Goal: Task Accomplishment & Management: Manage account settings

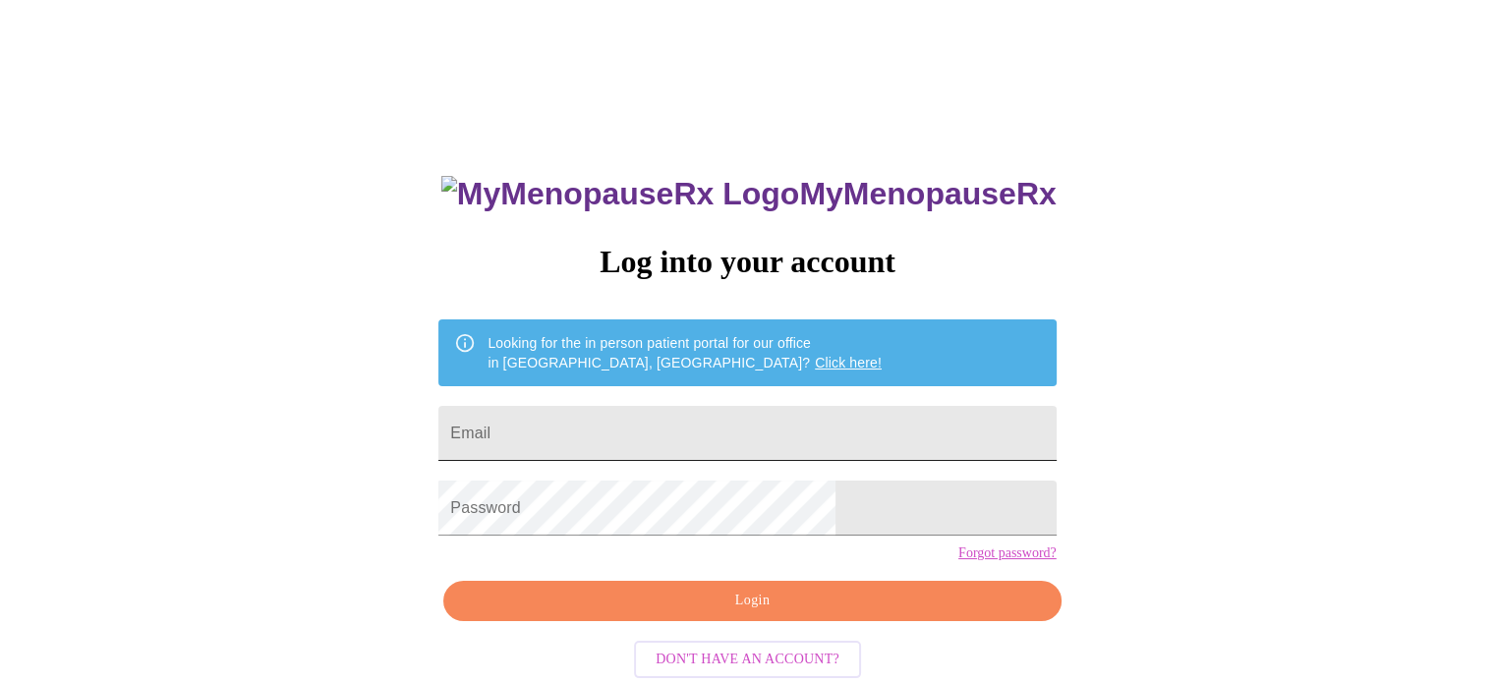
click at [629, 417] on input "Email" at bounding box center [747, 433] width 617 height 55
type input "[EMAIL_ADDRESS][DOMAIN_NAME]"
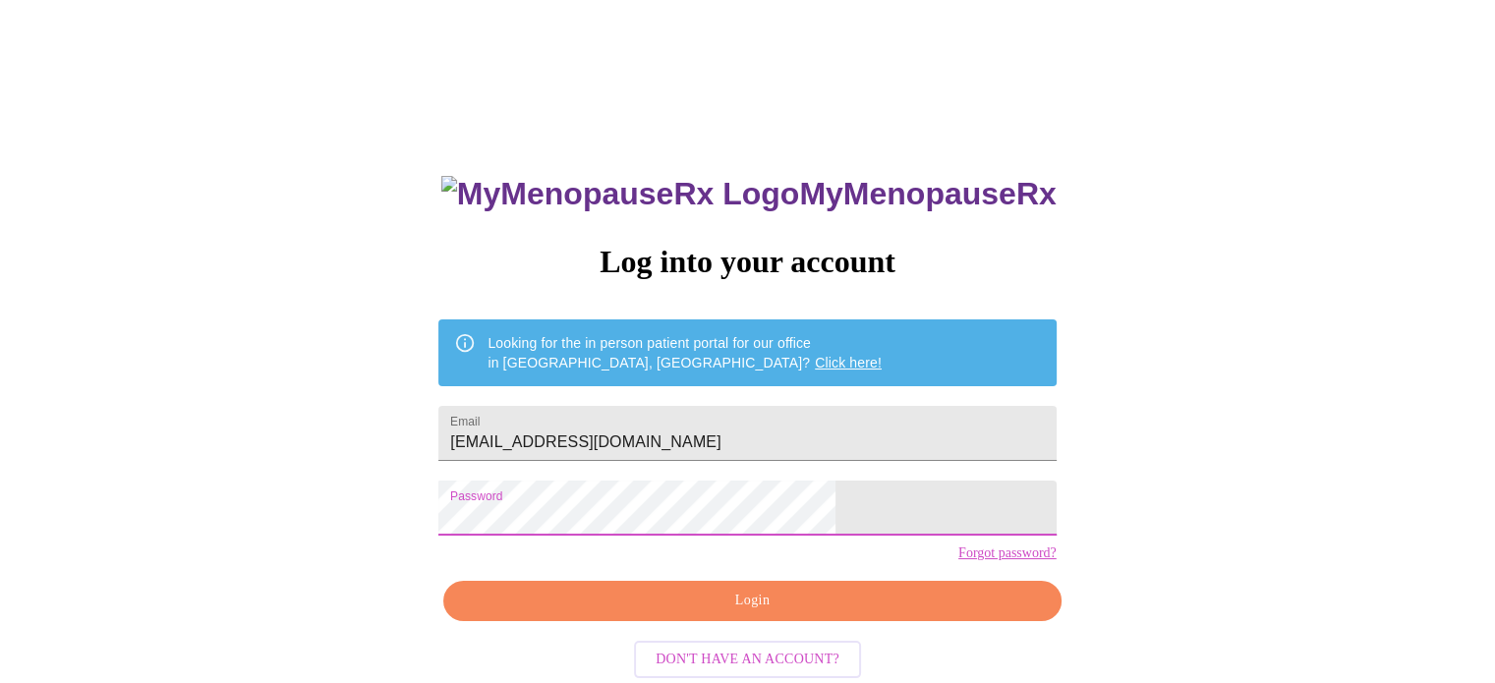
click at [645, 614] on span "Login" at bounding box center [752, 601] width 572 height 25
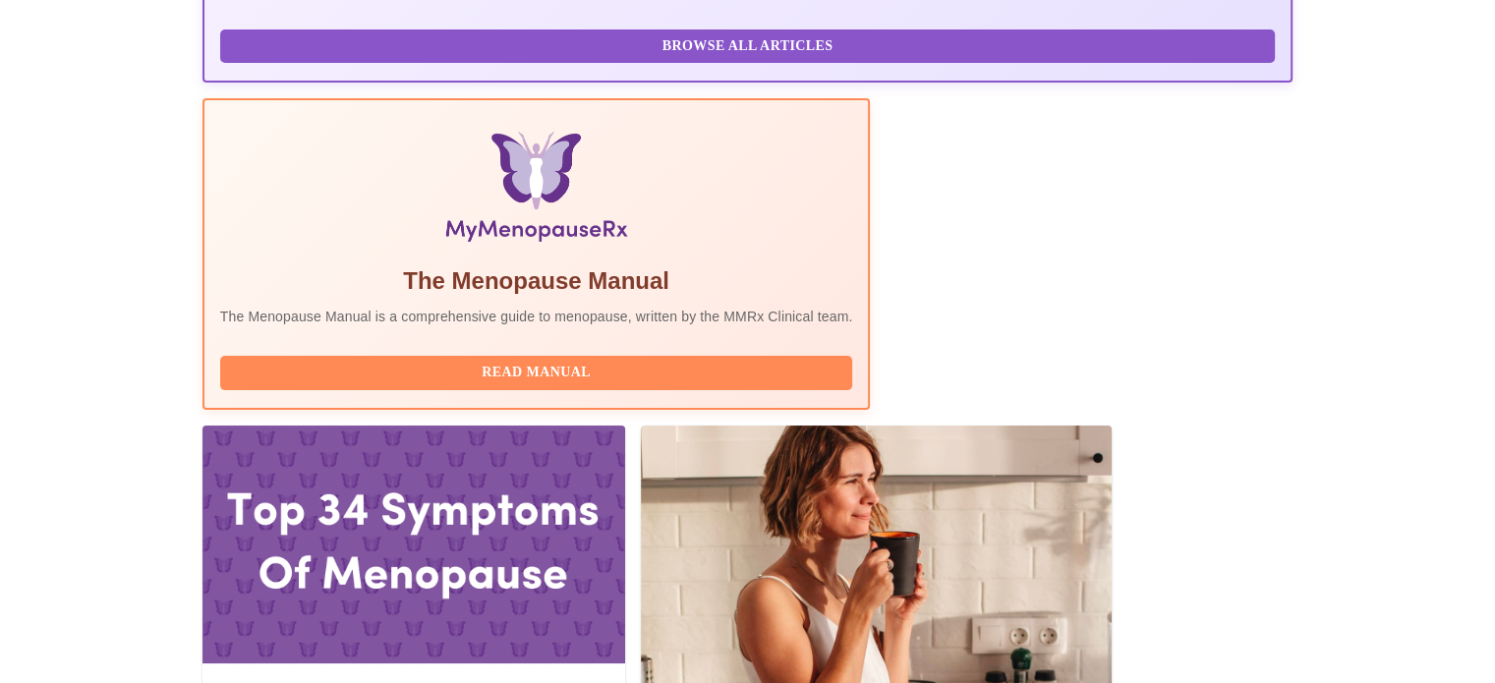
scroll to position [586, 0]
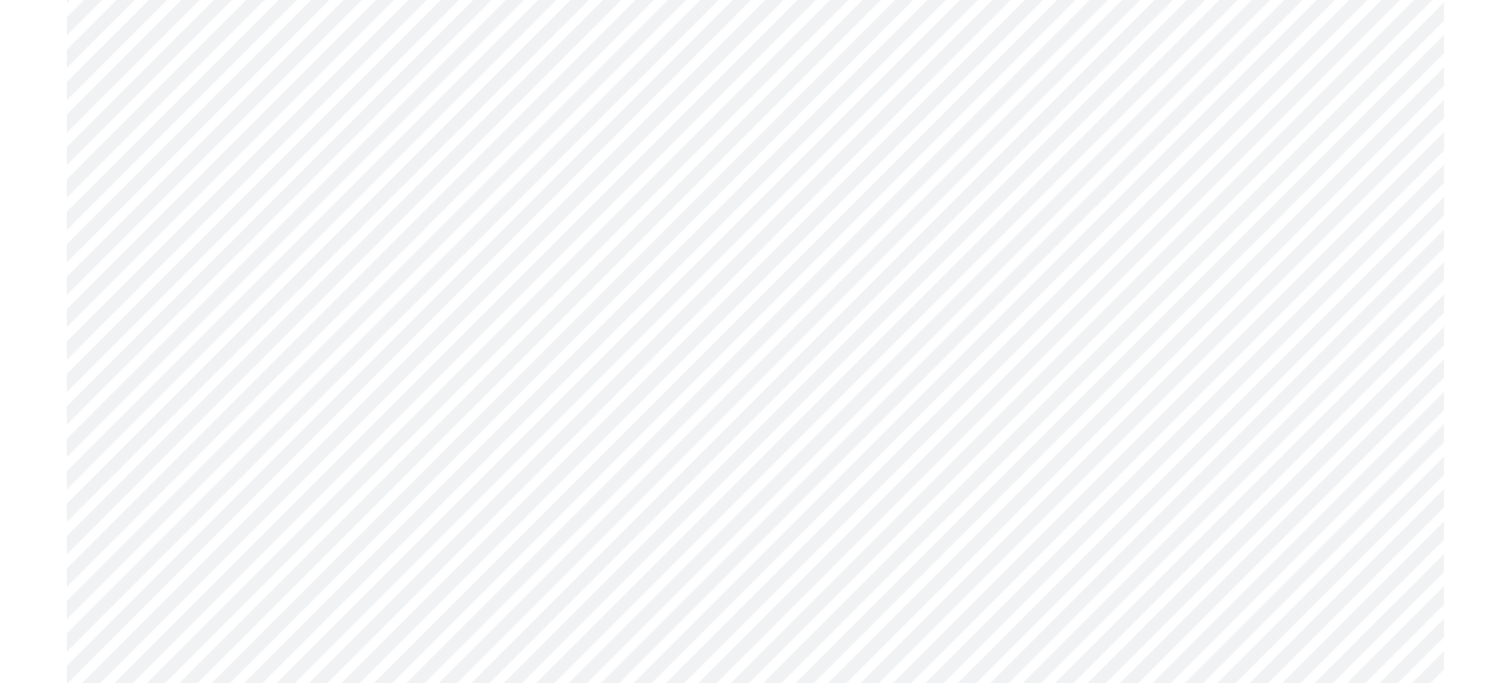
scroll to position [2090, 0]
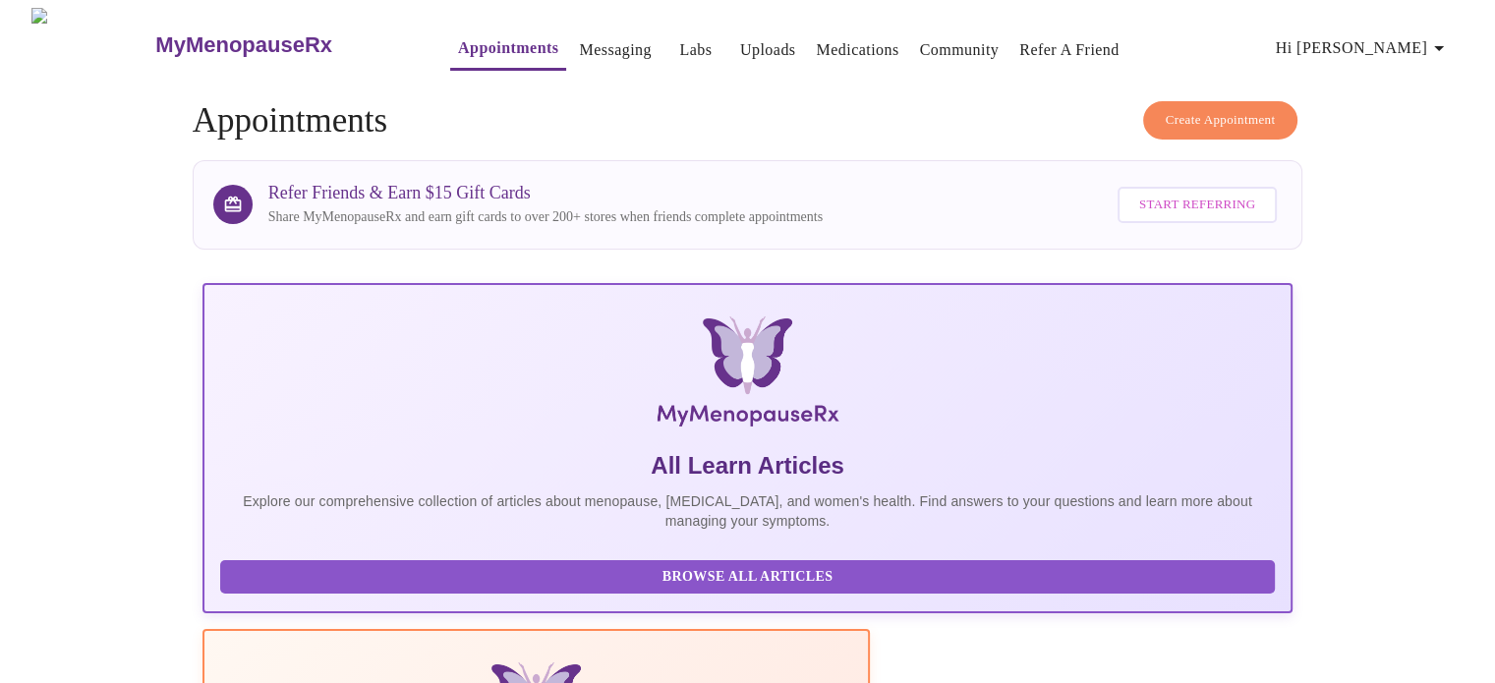
click at [1179, 109] on span "Create Appointment" at bounding box center [1221, 120] width 110 height 23
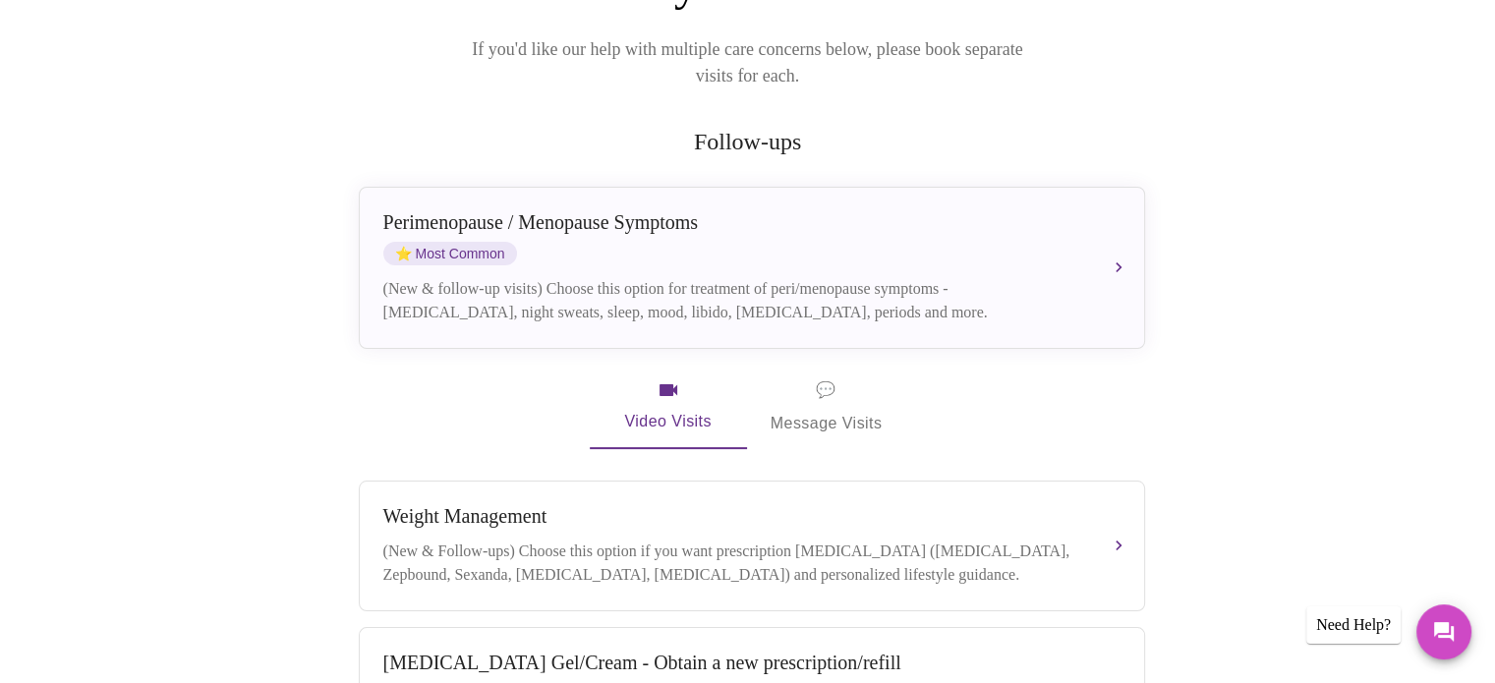
scroll to position [277, 0]
click at [826, 375] on span "💬" at bounding box center [826, 389] width 20 height 28
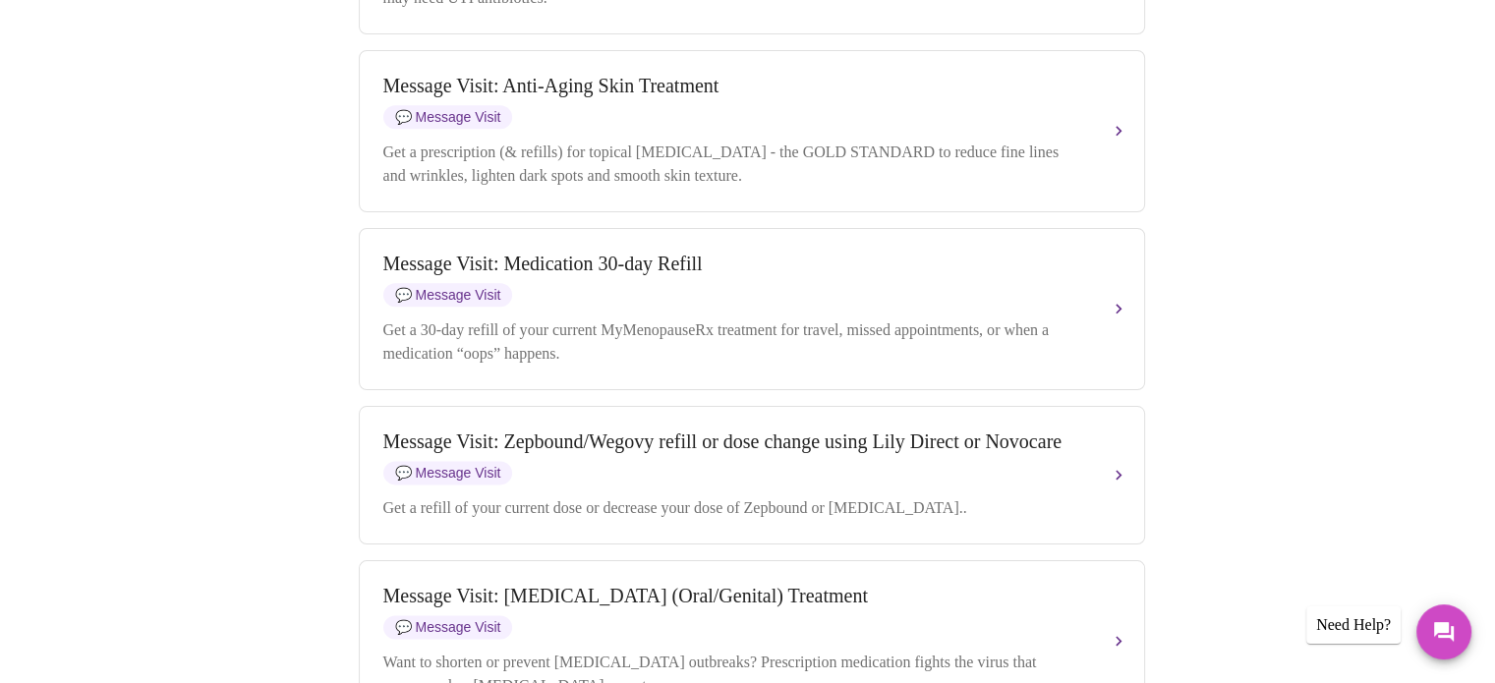
scroll to position [2414, 0]
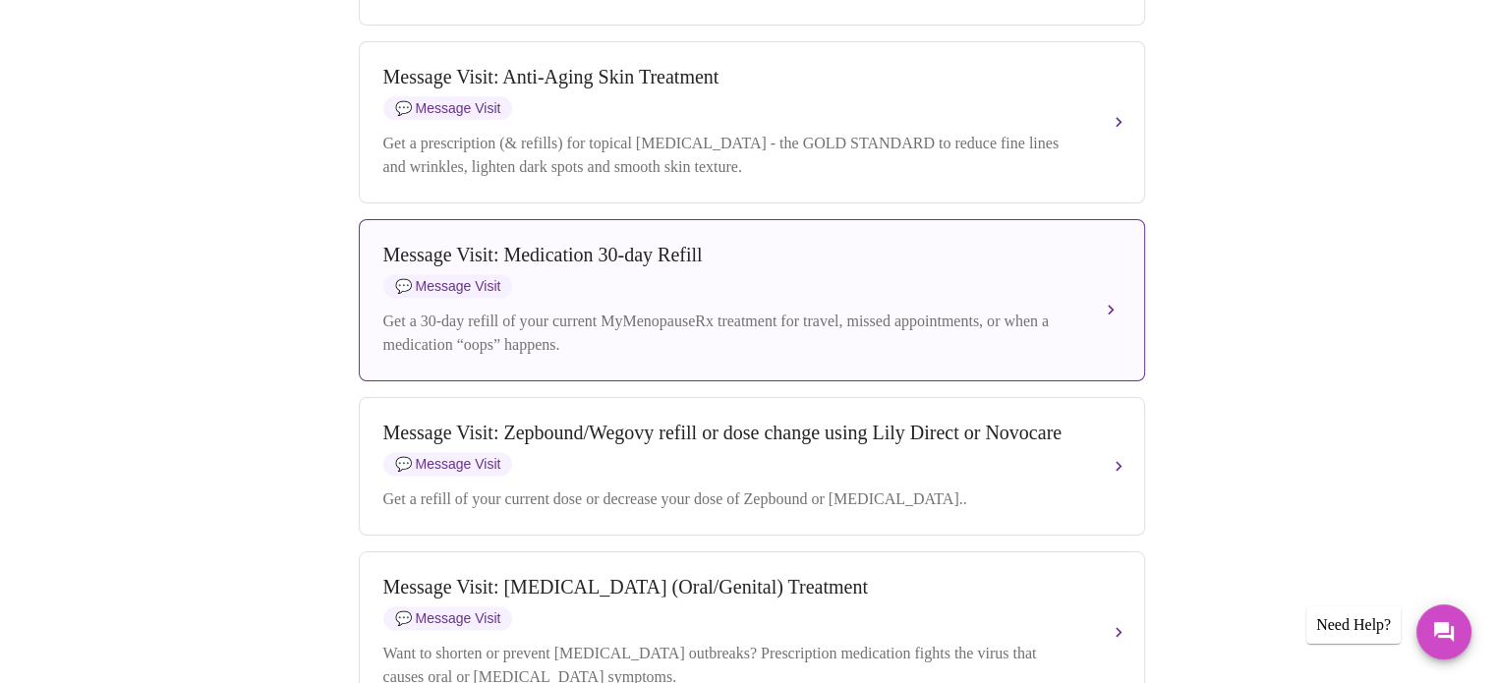
click at [614, 298] on div "Message Visit: Medication 30-day Refill 💬 Message Visit" at bounding box center [732, 271] width 698 height 54
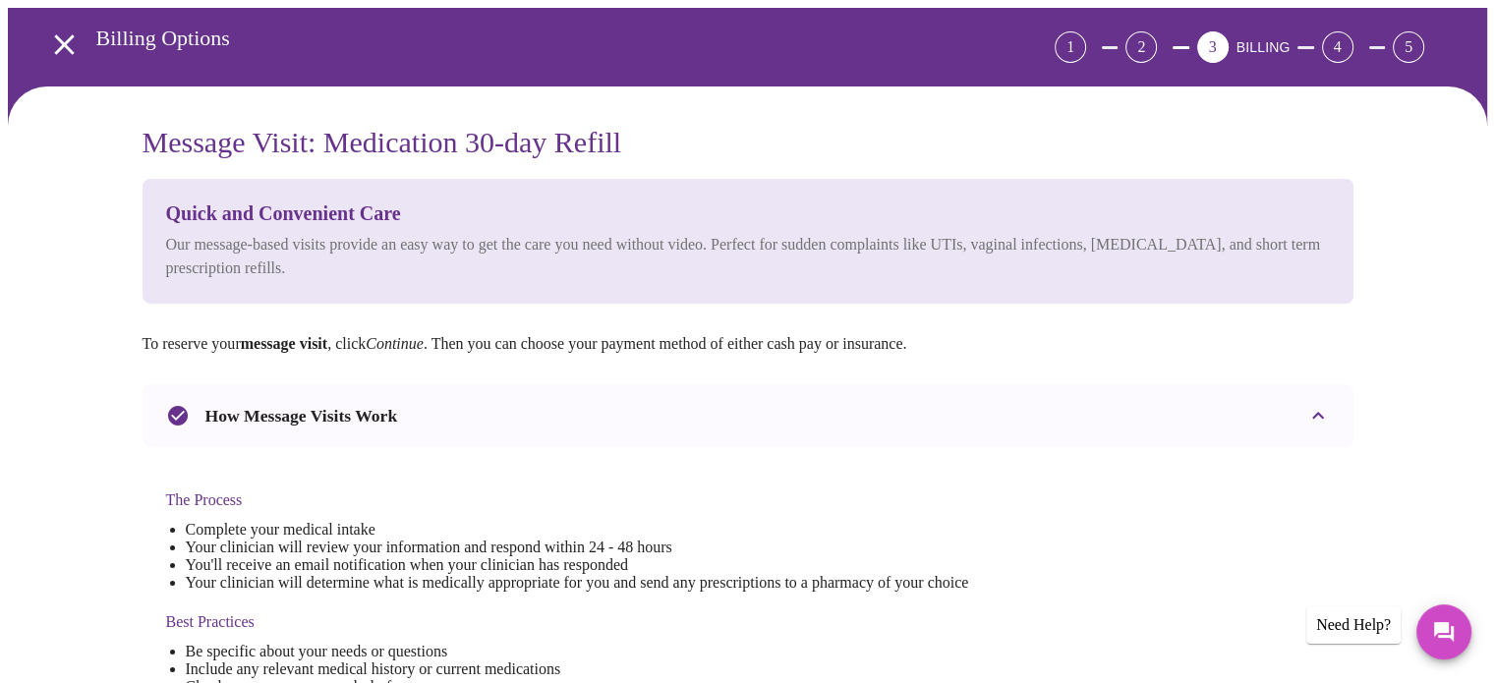
scroll to position [56, 0]
